Goal: Transaction & Acquisition: Purchase product/service

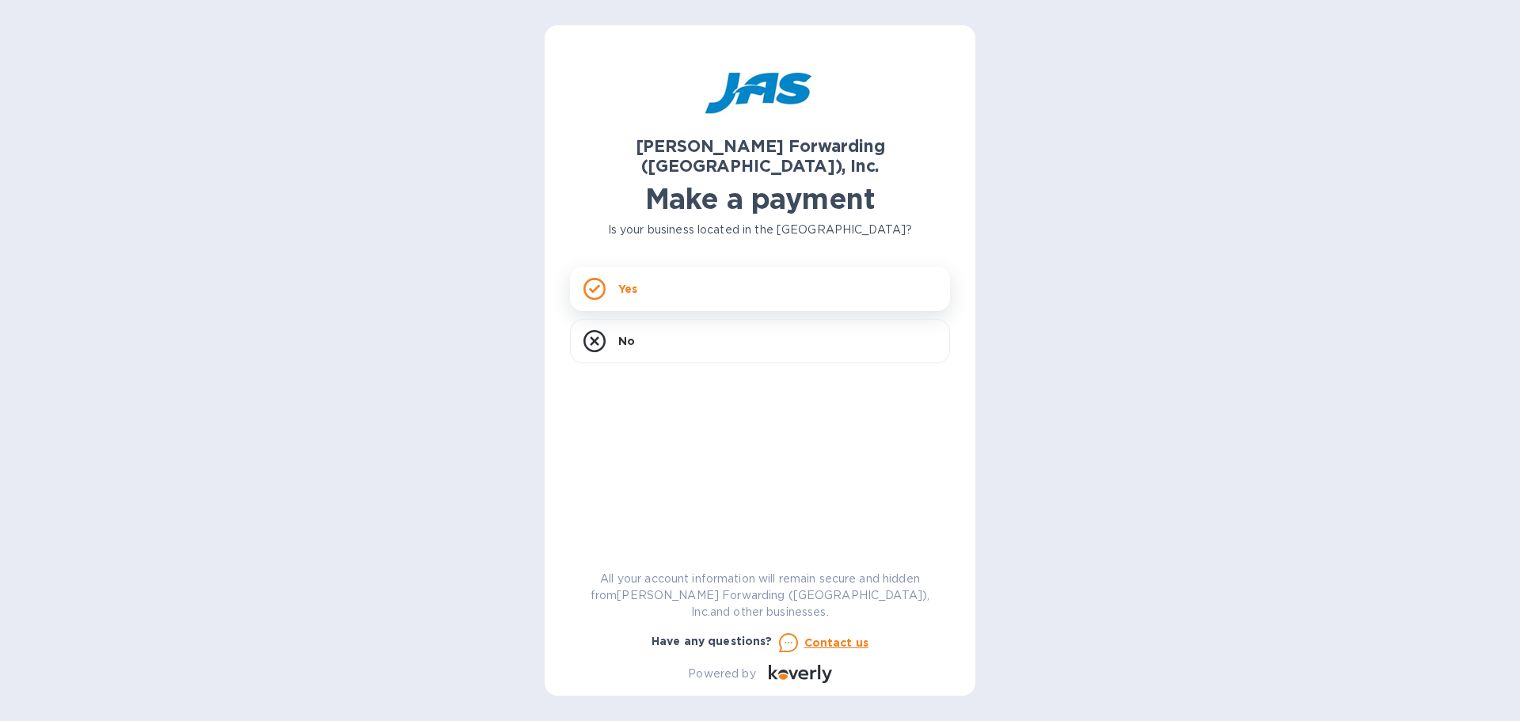
click at [675, 267] on div "Yes" at bounding box center [760, 289] width 380 height 44
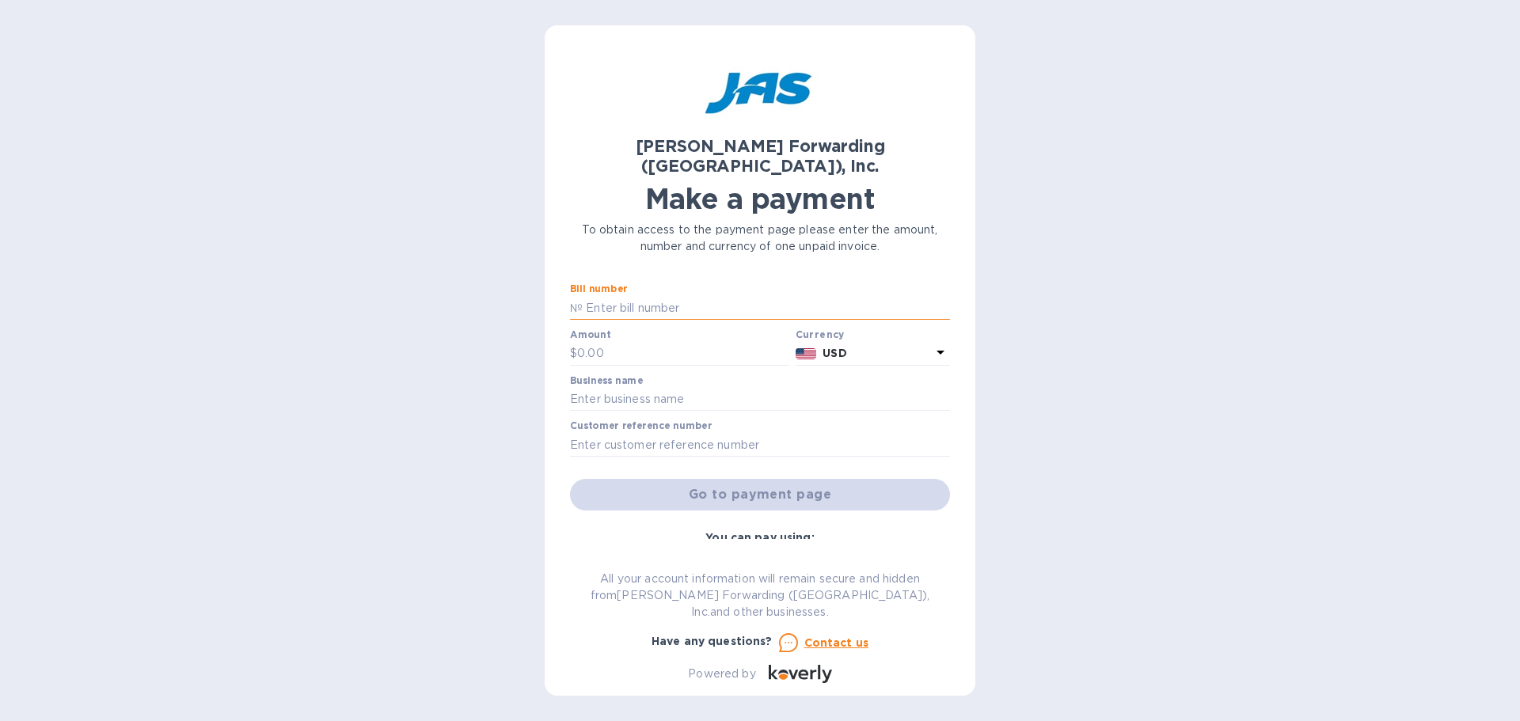
click at [647, 296] on input "text" at bounding box center [766, 308] width 367 height 24
type input "NYC503299019"
click at [615, 342] on input "text" at bounding box center [683, 354] width 212 height 24
type input "1,879.56"
click at [622, 388] on input "text" at bounding box center [760, 400] width 380 height 24
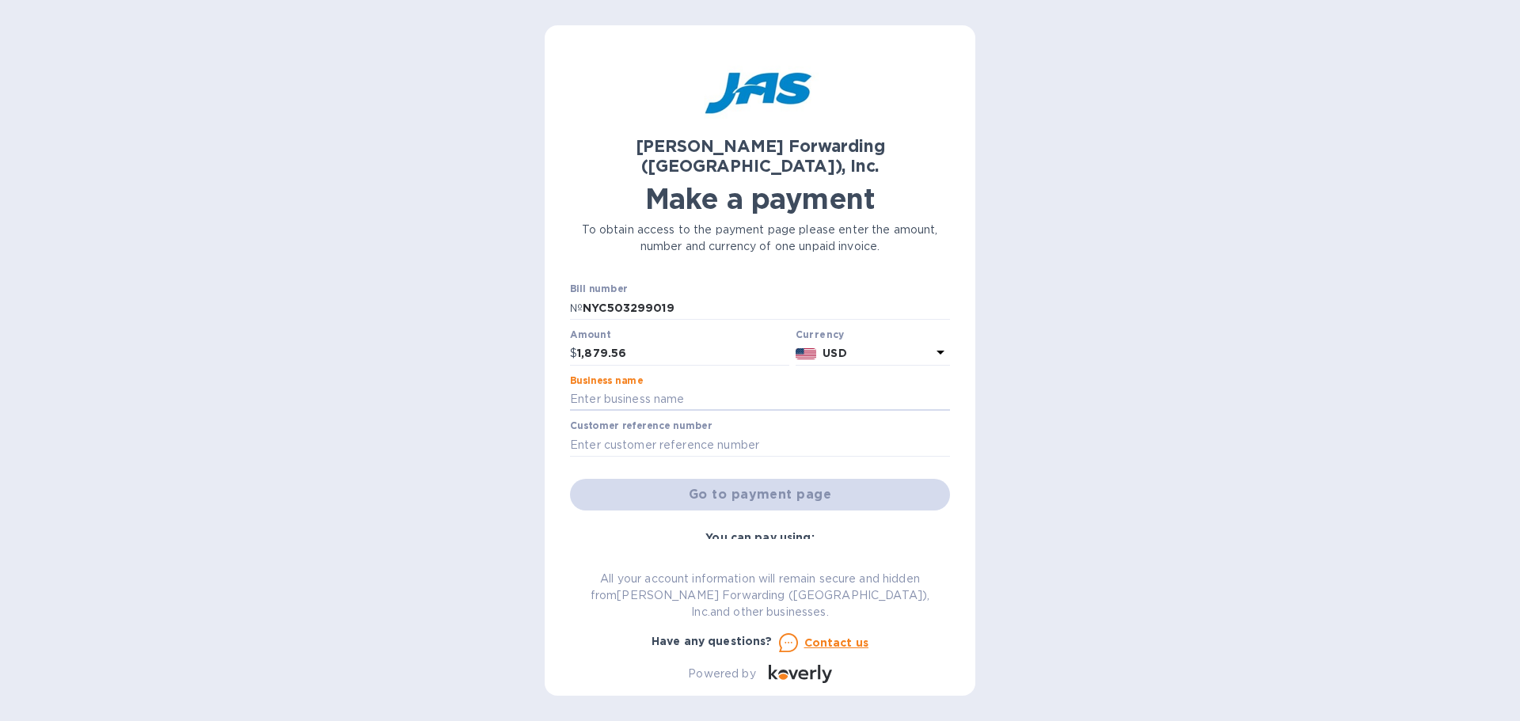
type input "Hotfoil-EHS Inc."
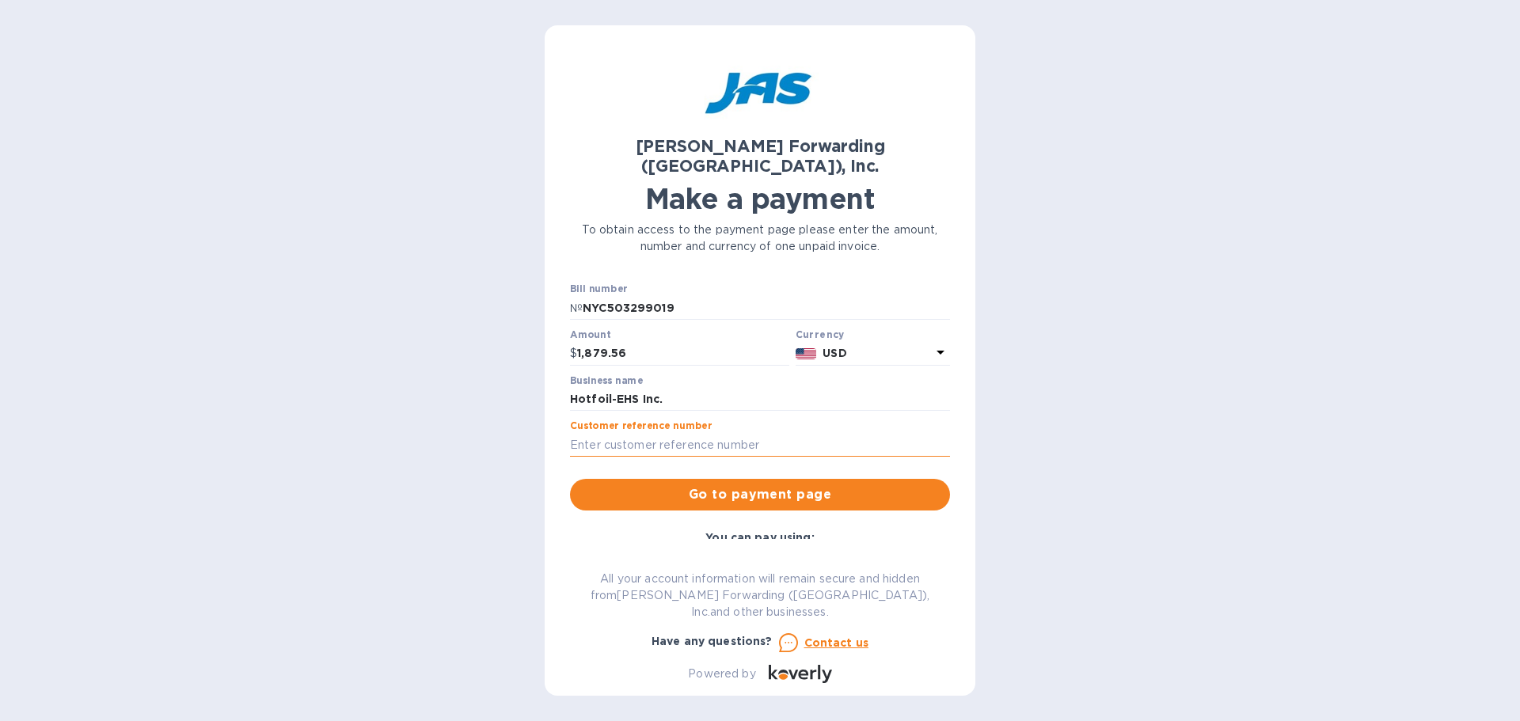
click at [682, 433] on input "text" at bounding box center [760, 445] width 380 height 24
type input "HOTEHSHSQ"
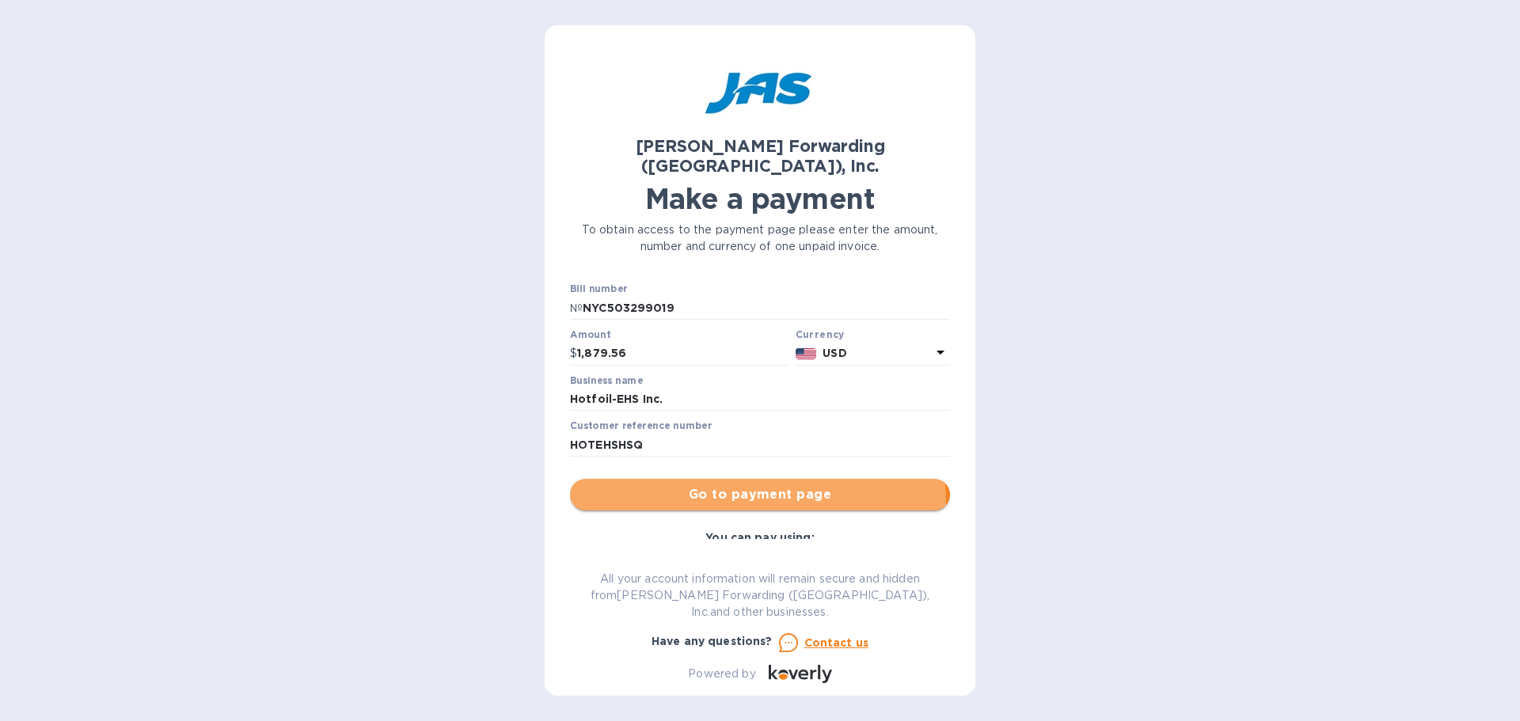
click at [682, 484] on button "Go to payment page" at bounding box center [760, 495] width 380 height 32
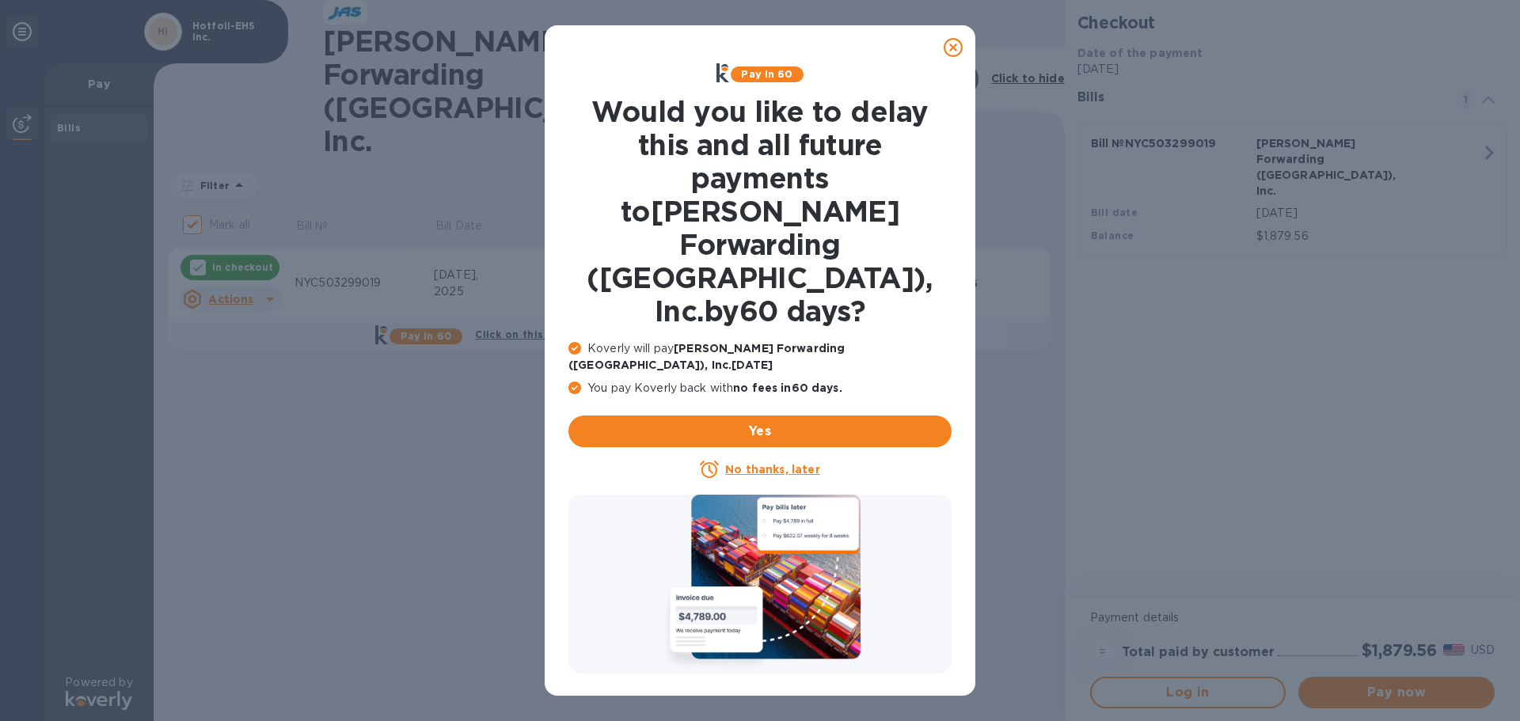
click at [959, 40] on icon at bounding box center [953, 47] width 19 height 19
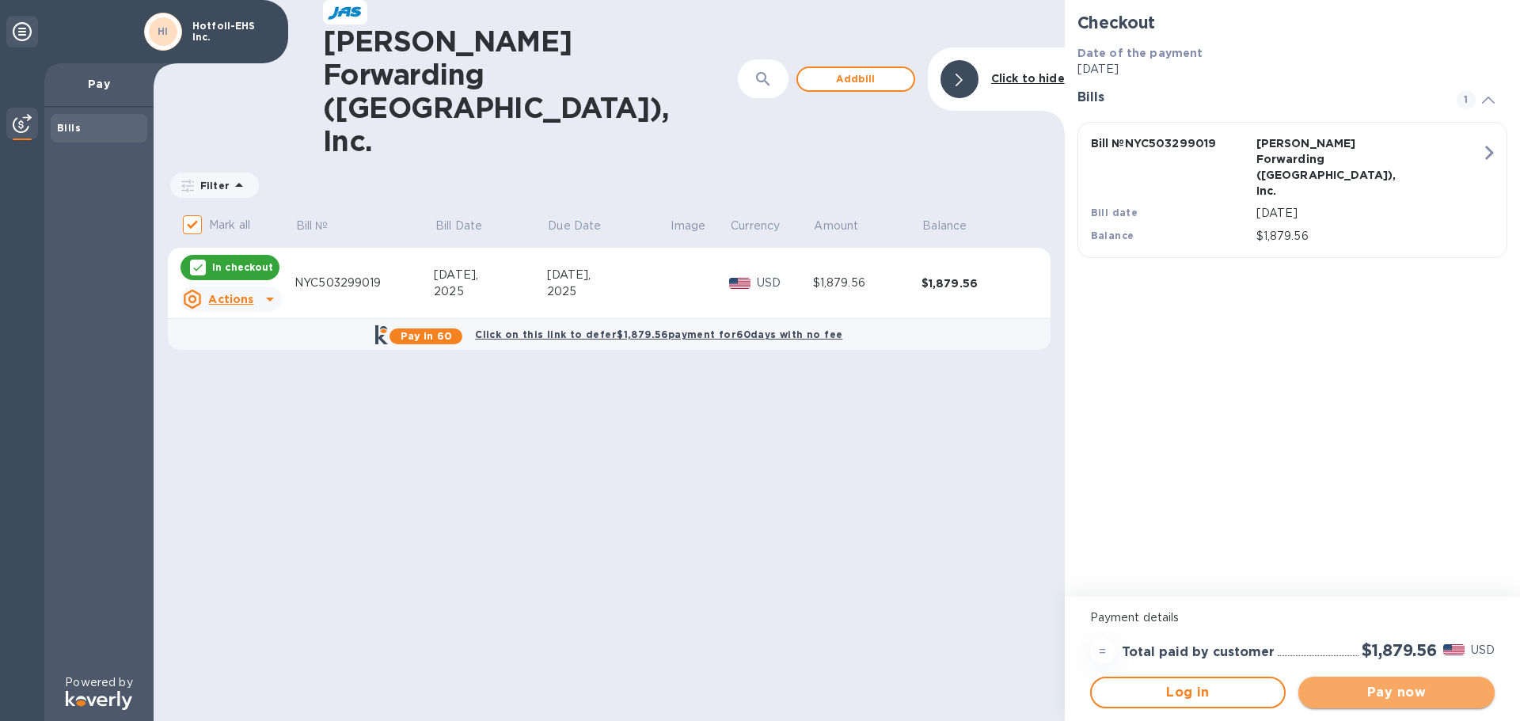
click at [1412, 691] on span "Pay now" at bounding box center [1396, 692] width 171 height 19
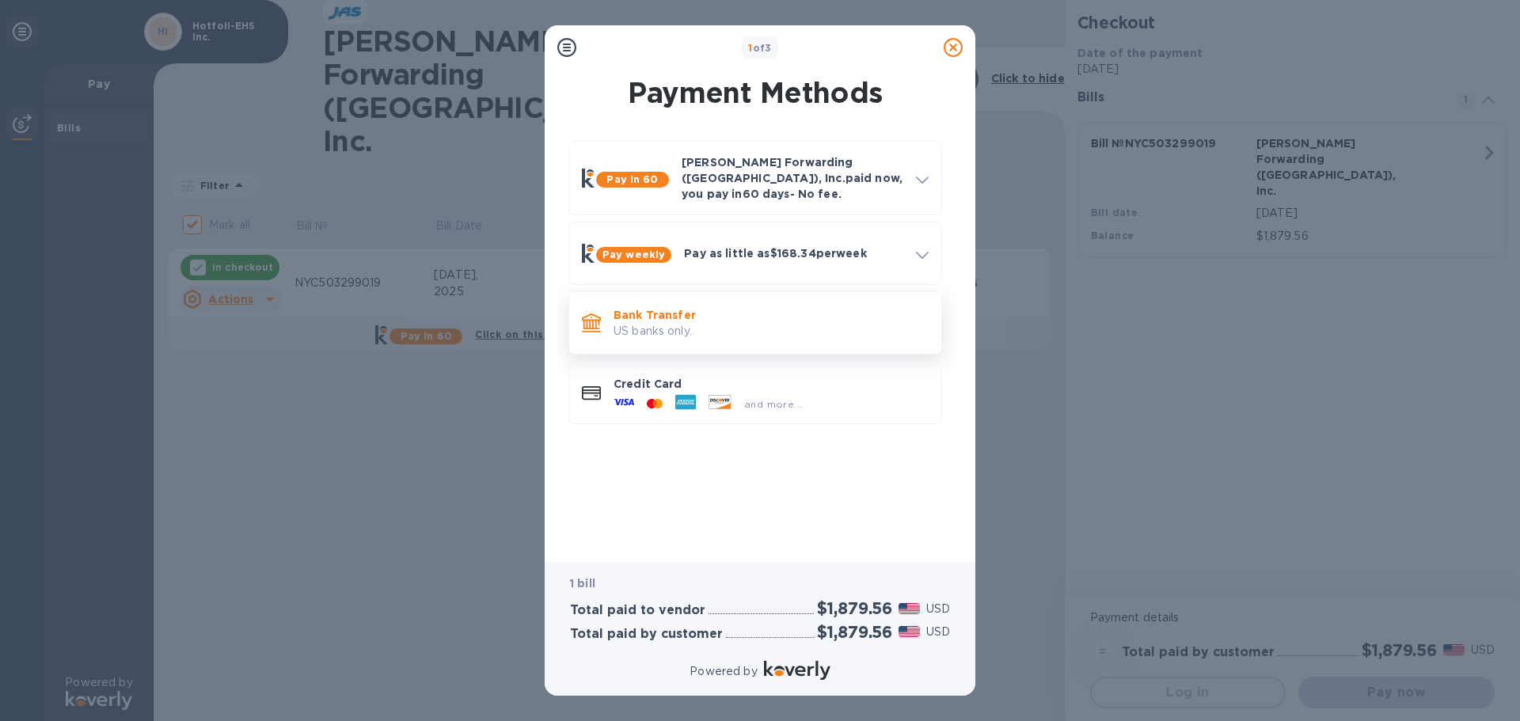
click at [768, 326] on p "US banks only." at bounding box center [770, 331] width 315 height 17
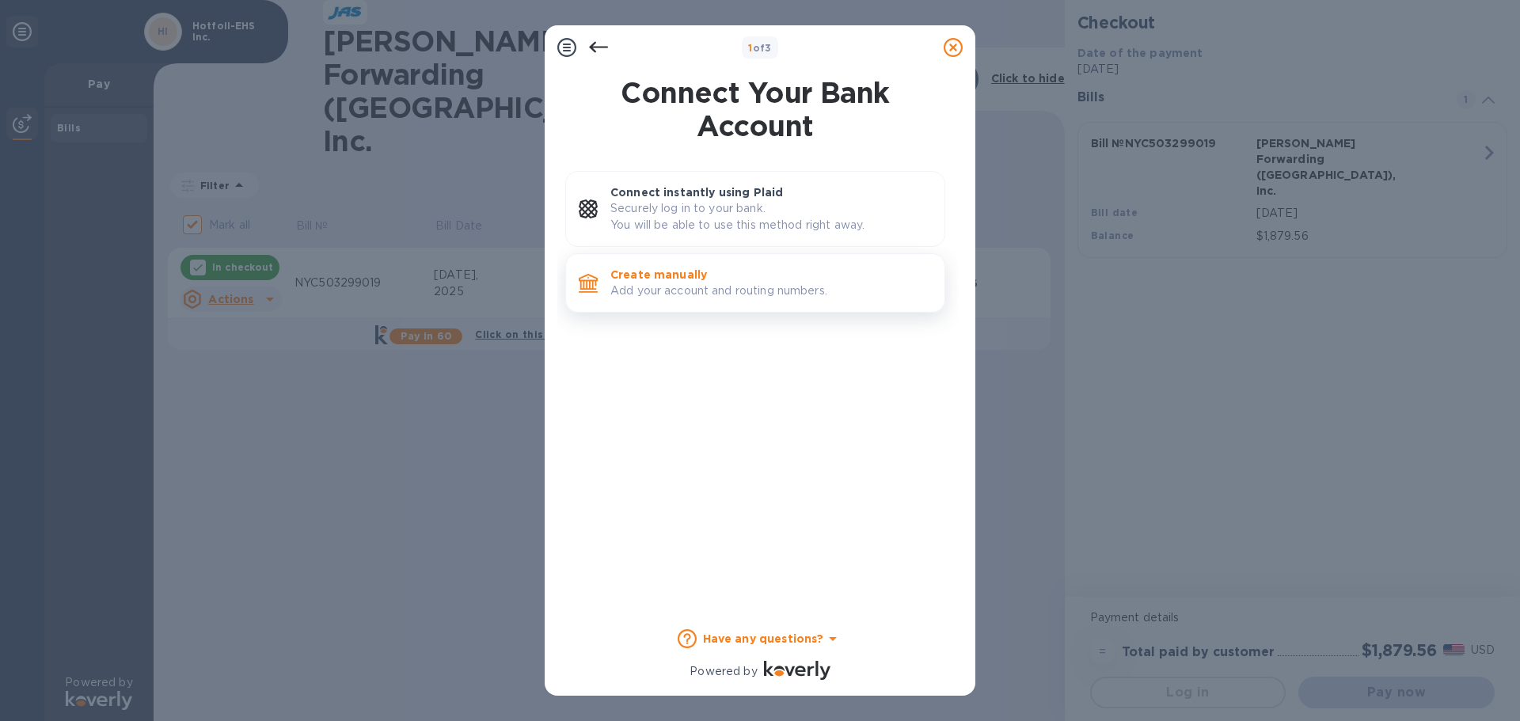
click at [725, 292] on p "Add your account and routing numbers." at bounding box center [770, 291] width 321 height 17
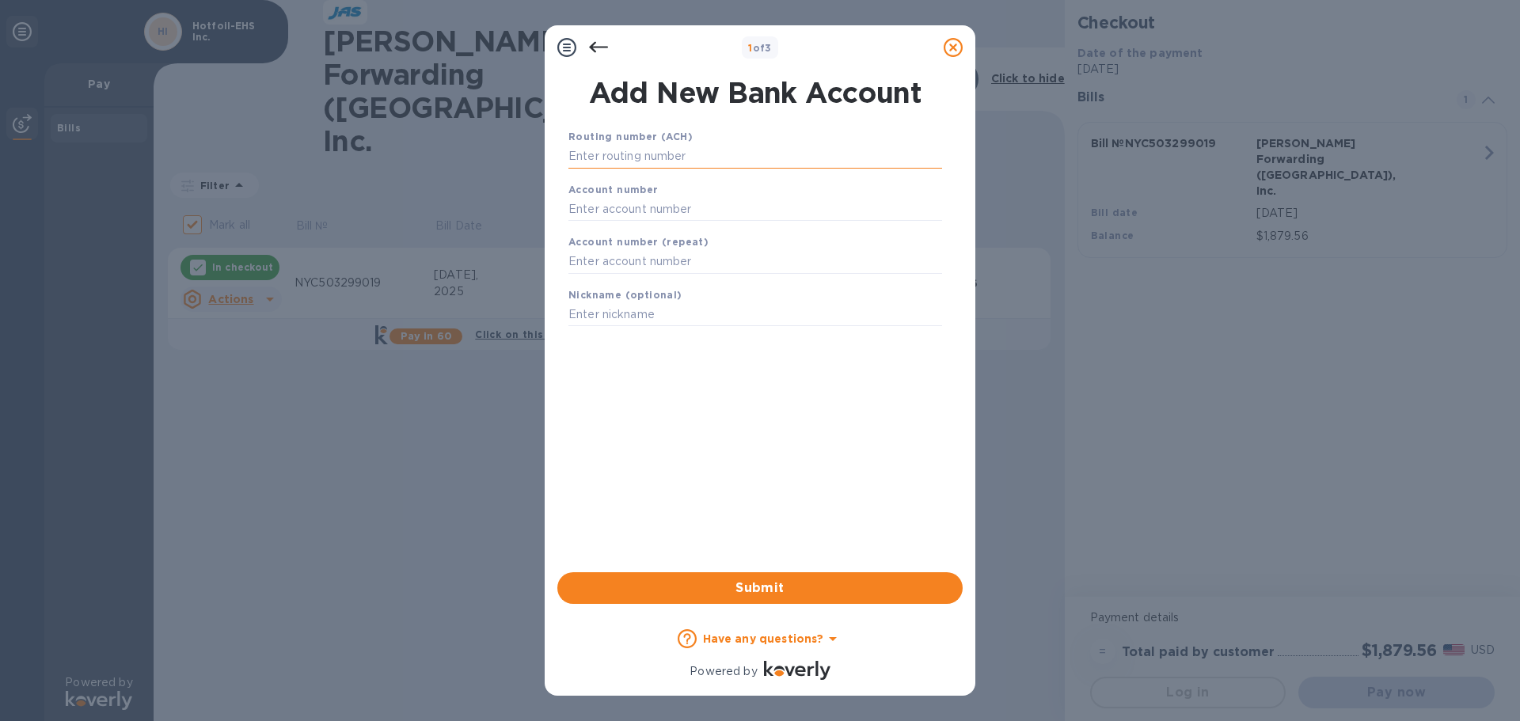
click at [682, 153] on input "text" at bounding box center [755, 157] width 374 height 24
type input "031207924"
click at [640, 216] on div "Account number" at bounding box center [755, 221] width 386 height 53
click at [626, 221] on input "text" at bounding box center [755, 229] width 374 height 24
type input "2040004695"
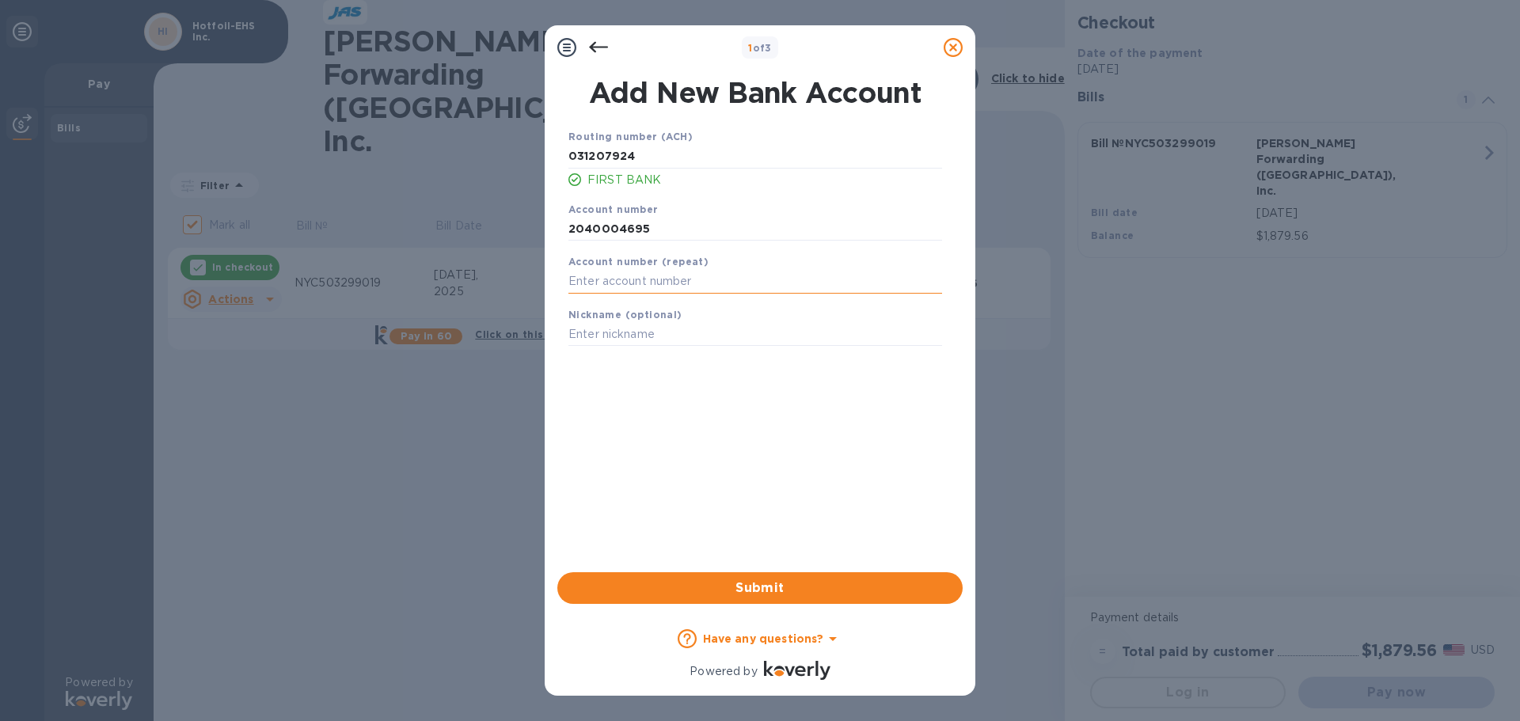
click at [611, 279] on input "text" at bounding box center [755, 282] width 374 height 24
type input "2040004695"
click at [674, 599] on button "Submit" at bounding box center [759, 588] width 405 height 32
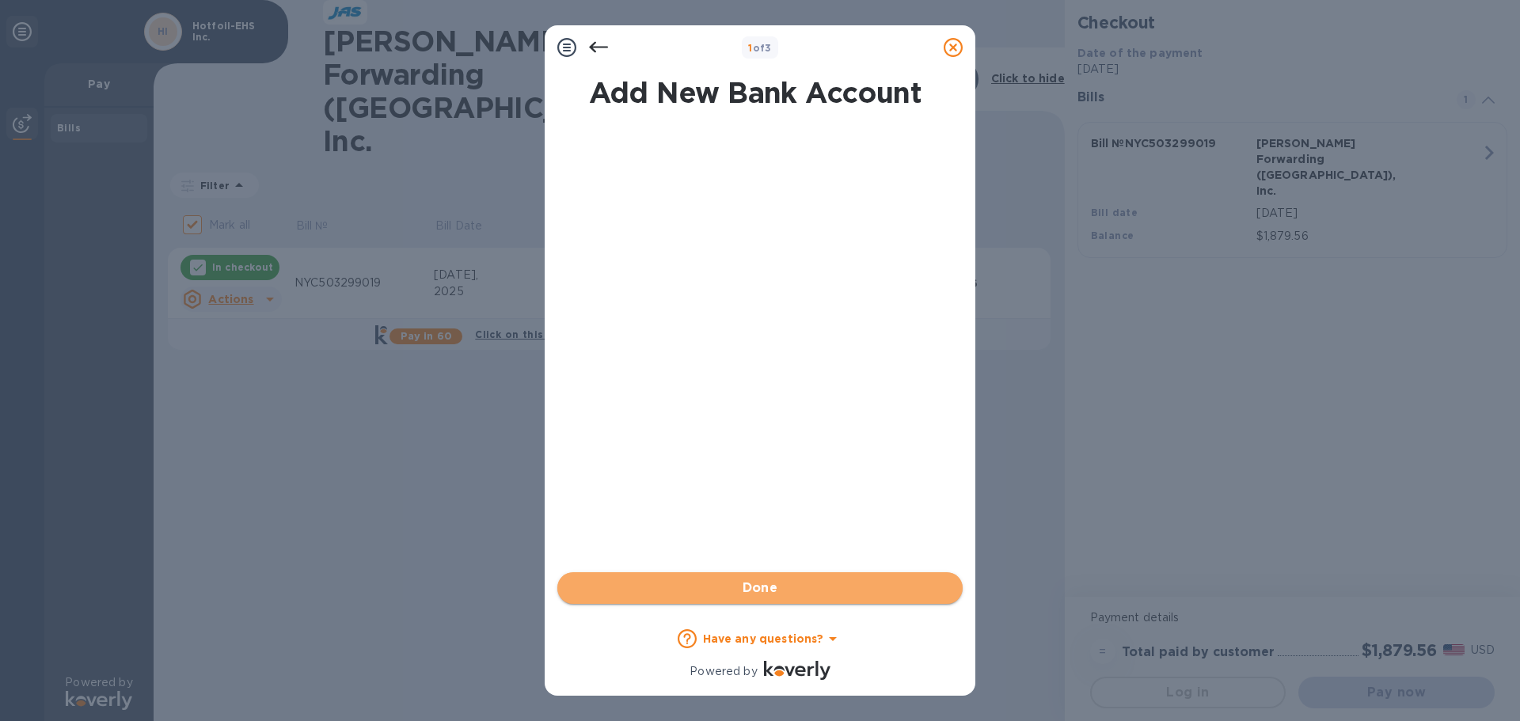
click at [674, 599] on button "Done" at bounding box center [759, 588] width 405 height 32
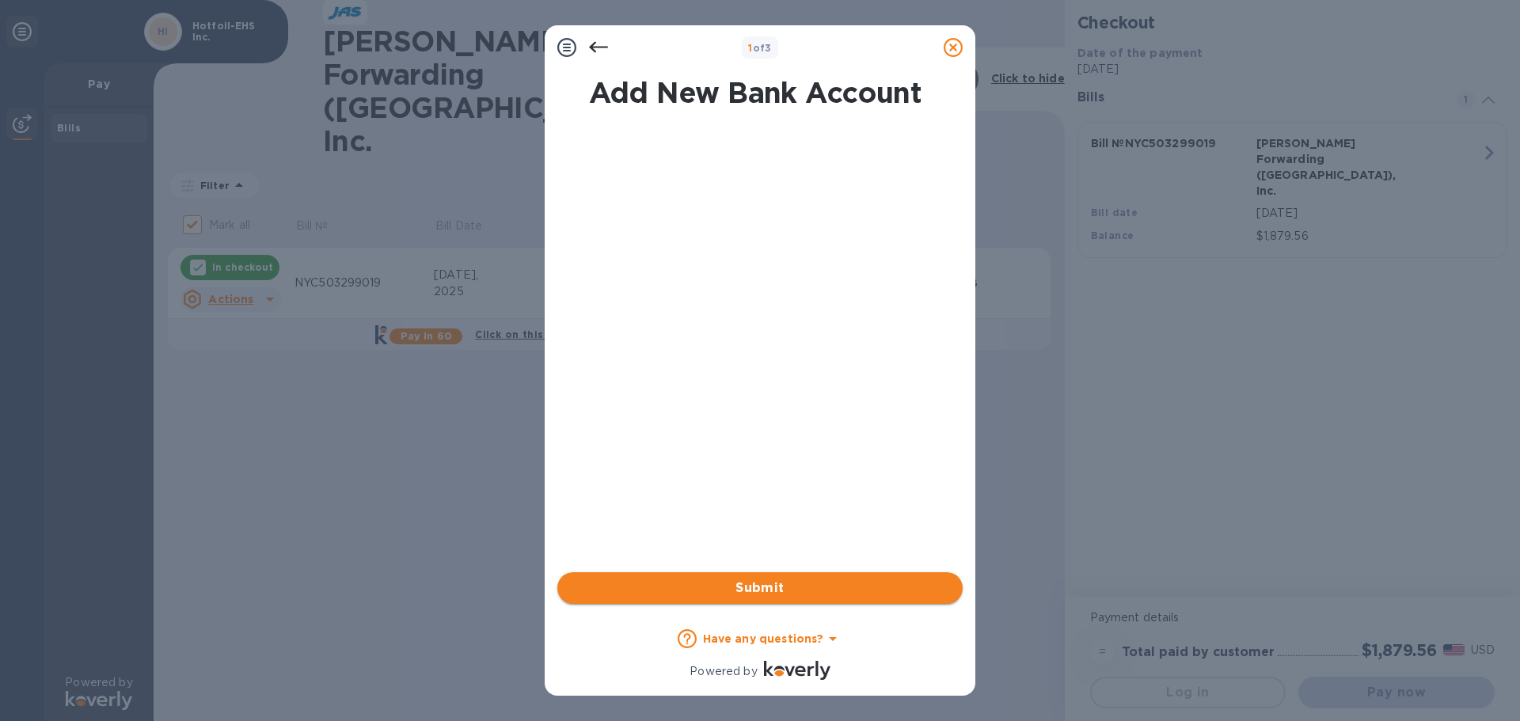
click at [678, 584] on span "Submit" at bounding box center [760, 588] width 380 height 19
